Goal: Information Seeking & Learning: Learn about a topic

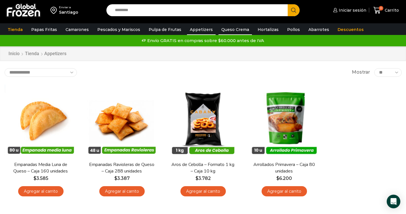
scroll to position [3, 0]
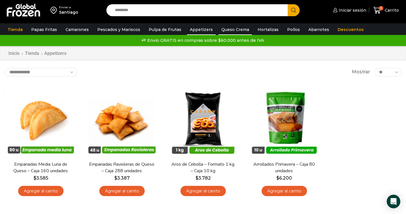
click at [226, 28] on link "Queso Crema" at bounding box center [236, 29] width 34 height 11
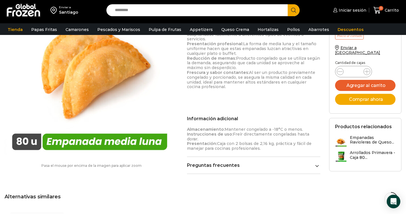
scroll to position [327, 0]
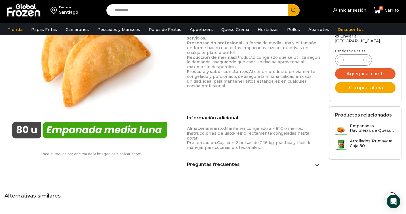
click at [315, 163] on icon at bounding box center [317, 165] width 4 height 4
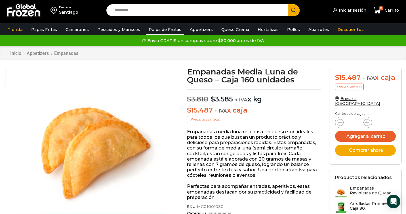
scroll to position [0, 0]
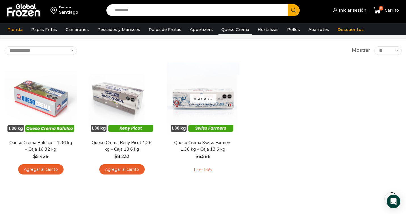
scroll to position [11, 0]
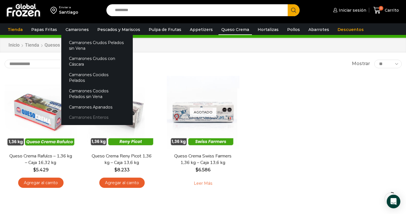
click at [77, 112] on link "Camarones Enteros" at bounding box center [97, 117] width 72 height 11
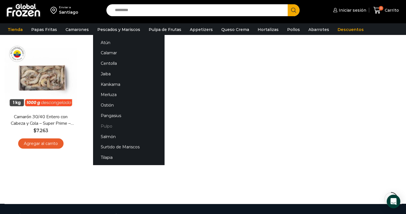
scroll to position [51, 1]
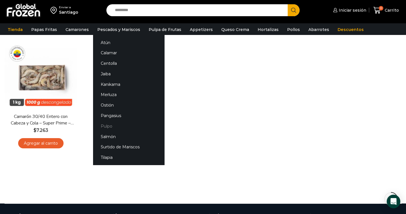
click at [105, 126] on link "Pulpo" at bounding box center [129, 126] width 72 height 11
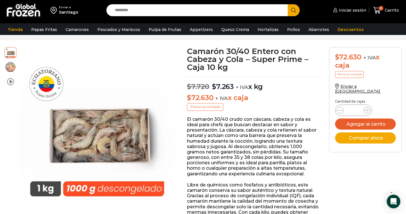
scroll to position [24, 0]
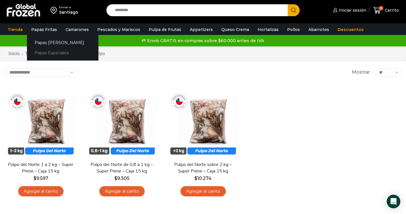
click at [49, 55] on link "Papas Especiales" at bounding box center [63, 53] width 72 height 11
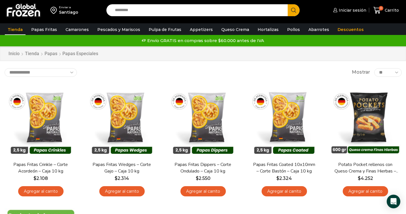
click at [19, 31] on link "Tienda" at bounding box center [15, 29] width 21 height 11
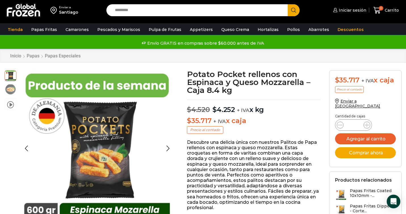
click at [11, 91] on img at bounding box center [10, 88] width 11 height 11
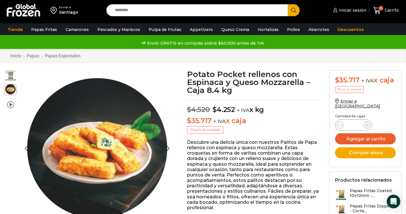
click at [11, 76] on img at bounding box center [10, 75] width 11 height 11
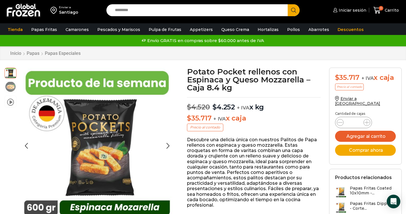
click at [11, 85] on img at bounding box center [10, 86] width 11 height 11
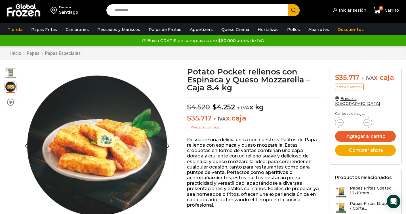
click at [13, 71] on img at bounding box center [10, 72] width 11 height 11
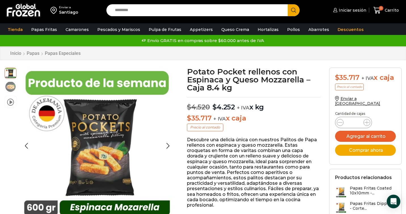
click at [9, 84] on img at bounding box center [10, 86] width 11 height 11
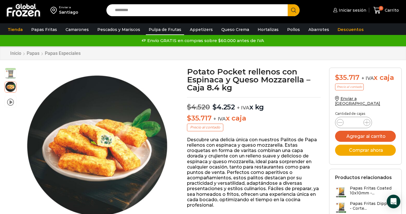
click at [150, 30] on link "Pulpa de Frutas" at bounding box center [165, 29] width 38 height 11
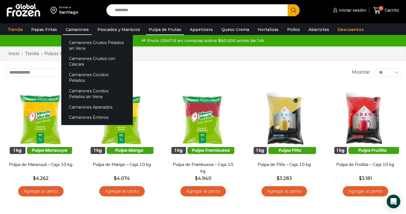
click at [76, 29] on link "Camarones" at bounding box center [77, 29] width 29 height 11
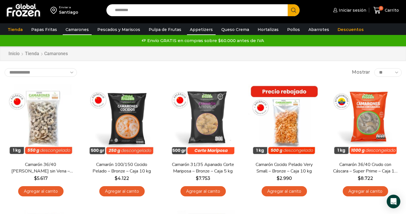
scroll to position [0, 0]
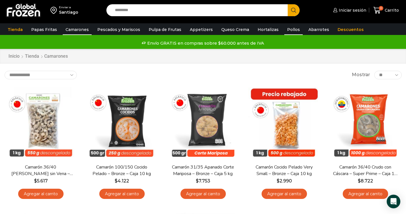
click at [285, 28] on link "Pollos" at bounding box center [294, 29] width 18 height 11
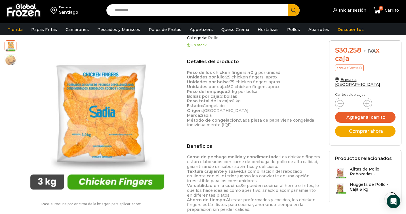
scroll to position [124, 0]
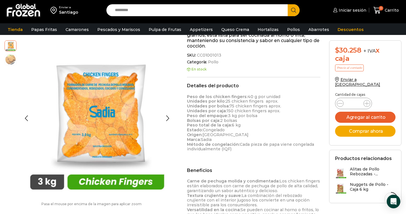
click at [9, 58] on img at bounding box center [10, 59] width 11 height 11
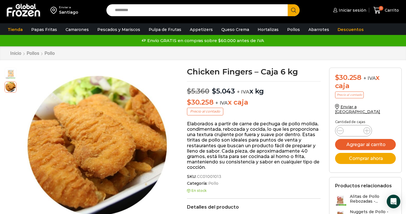
scroll to position [0, 0]
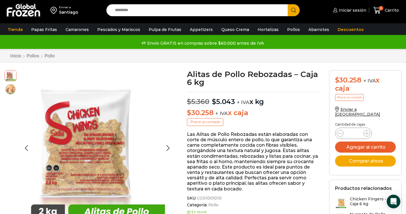
click at [8, 87] on img at bounding box center [10, 88] width 11 height 11
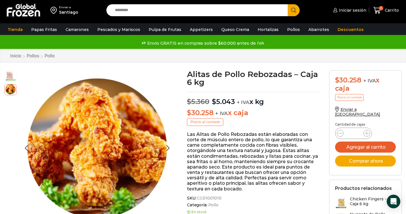
click at [10, 77] on img at bounding box center [10, 75] width 11 height 11
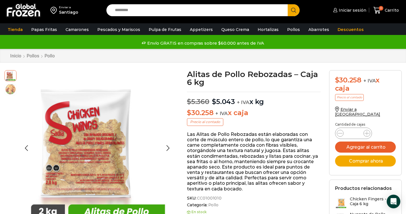
click at [9, 87] on img at bounding box center [10, 88] width 11 height 11
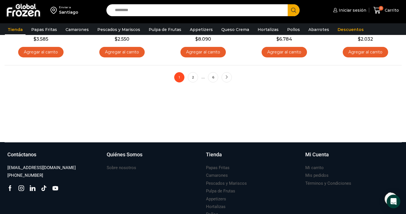
scroll to position [514, 0]
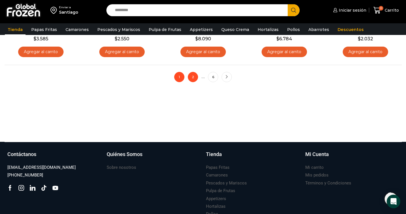
click at [196, 77] on link "2" at bounding box center [193, 77] width 10 height 10
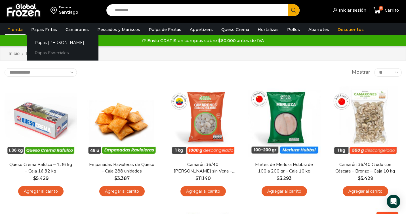
click at [41, 53] on link "Papas Especiales" at bounding box center [63, 53] width 72 height 11
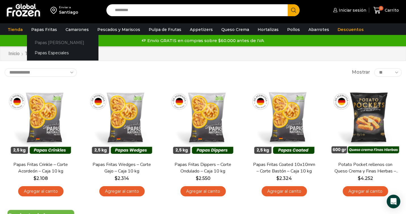
click at [45, 43] on link "Papas [PERSON_NAME]" at bounding box center [63, 42] width 72 height 11
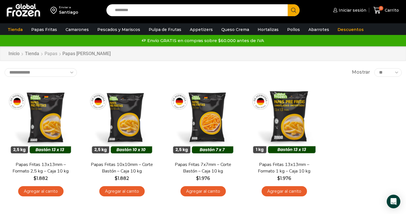
click at [50, 55] on link "Papas" at bounding box center [50, 54] width 13 height 7
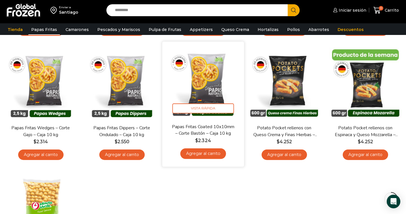
scroll to position [162, 0]
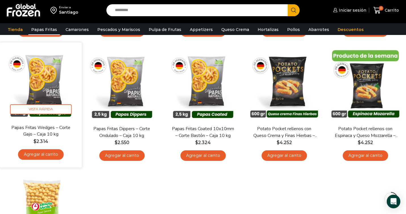
click at [36, 85] on img at bounding box center [40, 83] width 73 height 73
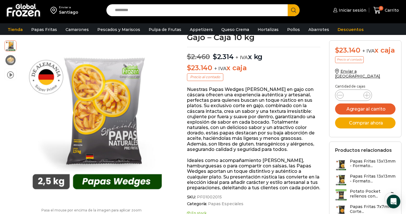
scroll to position [45, 0]
